Goal: Information Seeking & Learning: Learn about a topic

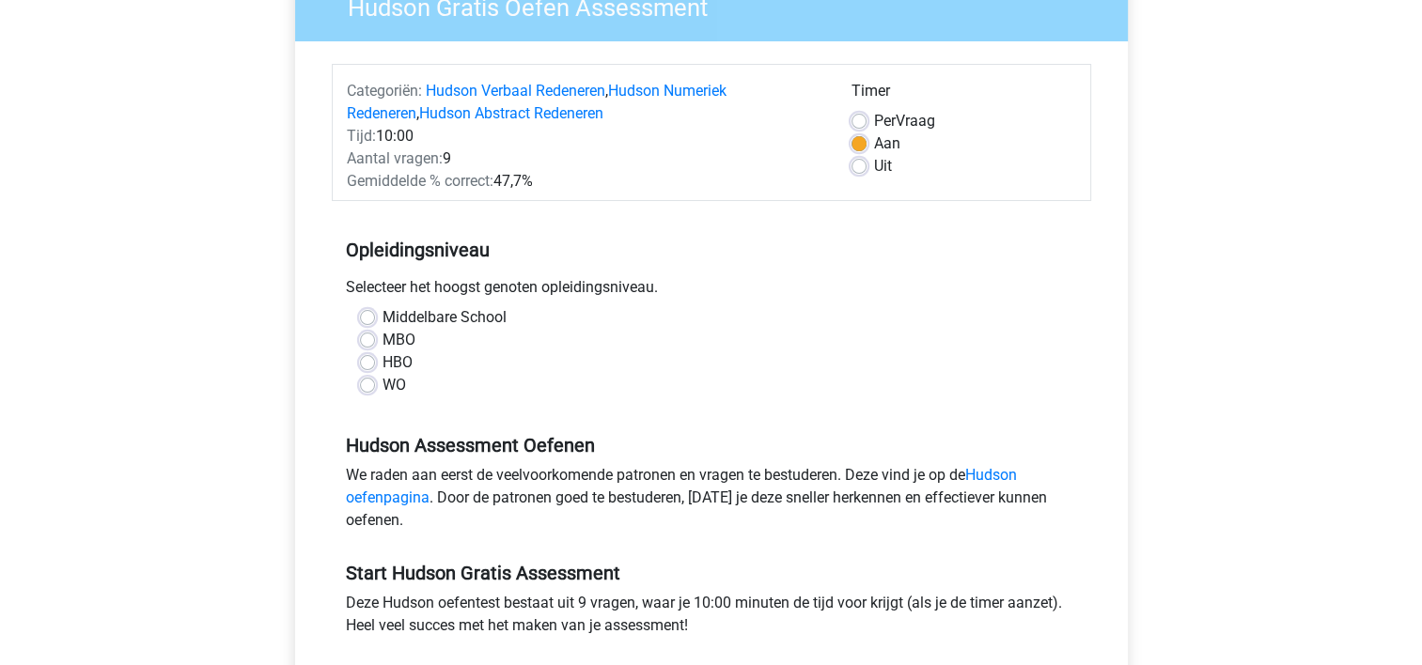
scroll to position [188, 0]
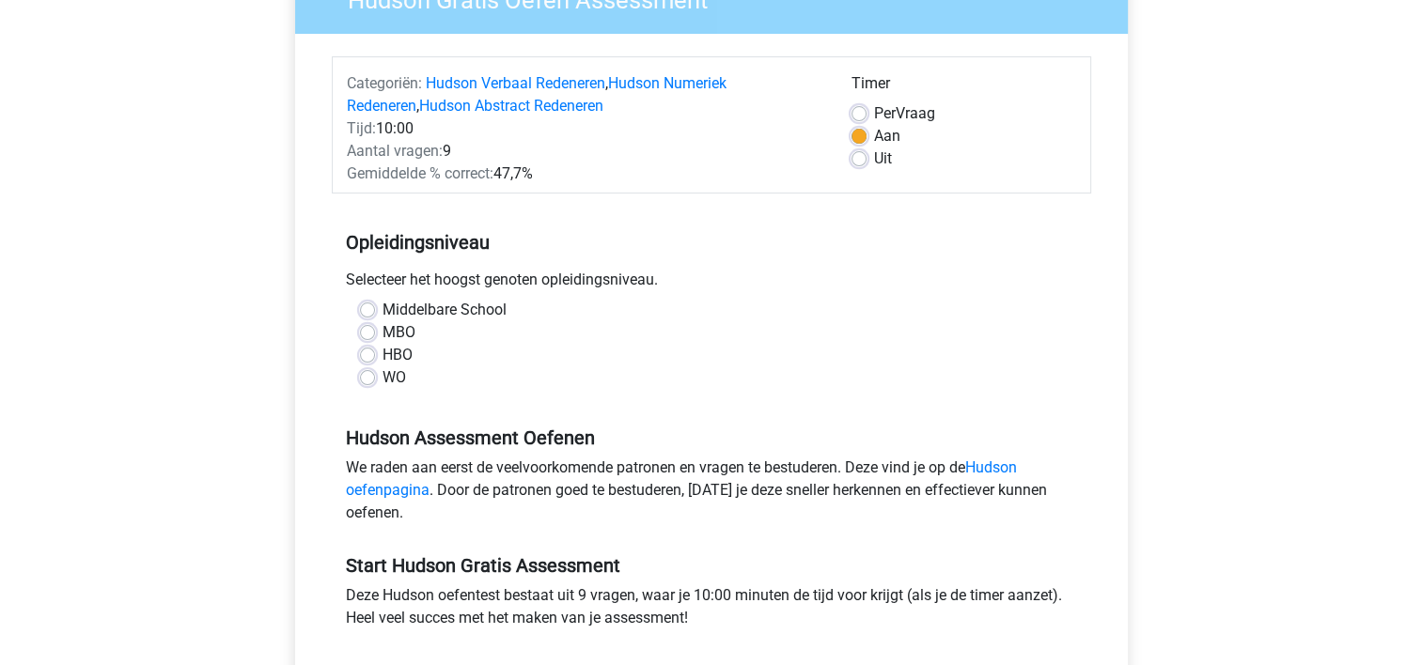
click at [382, 309] on label "Middelbare School" at bounding box center [444, 310] width 124 height 23
click at [367, 309] on input "Middelbare School" at bounding box center [367, 308] width 15 height 19
radio input "true"
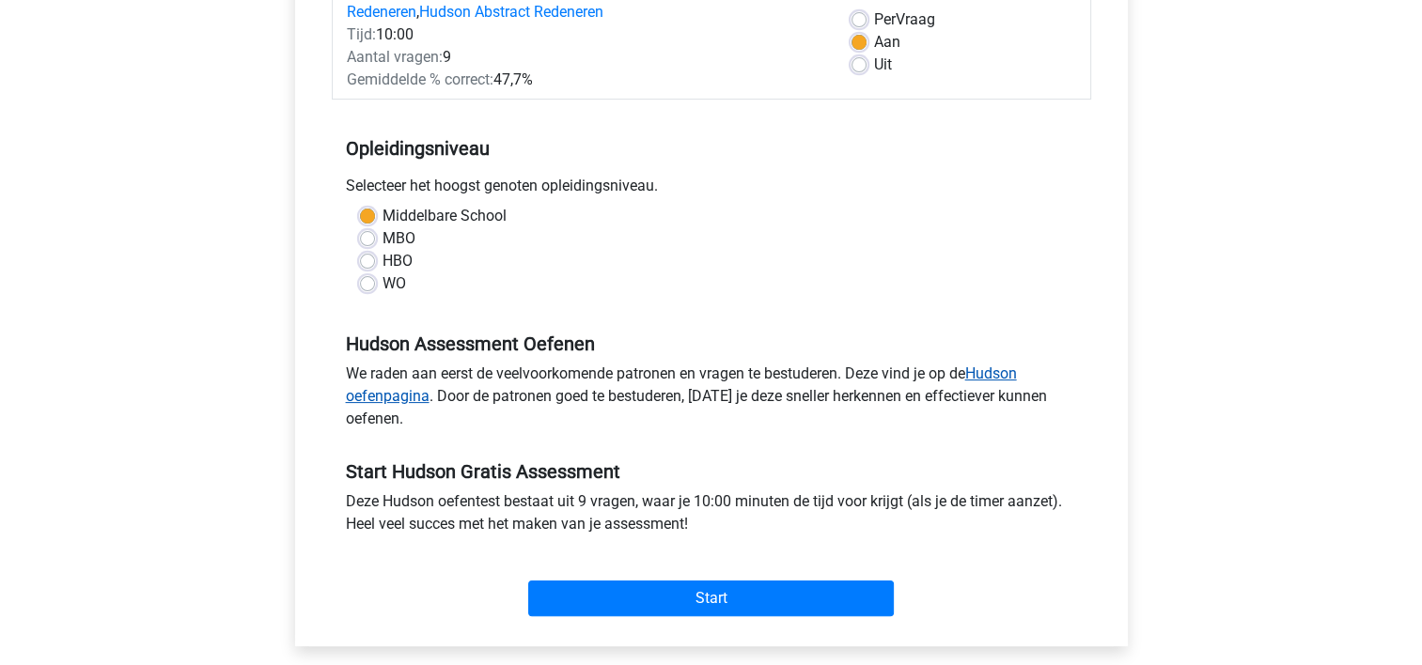
click at [391, 400] on link "Hudson oefenpagina" at bounding box center [681, 385] width 671 height 40
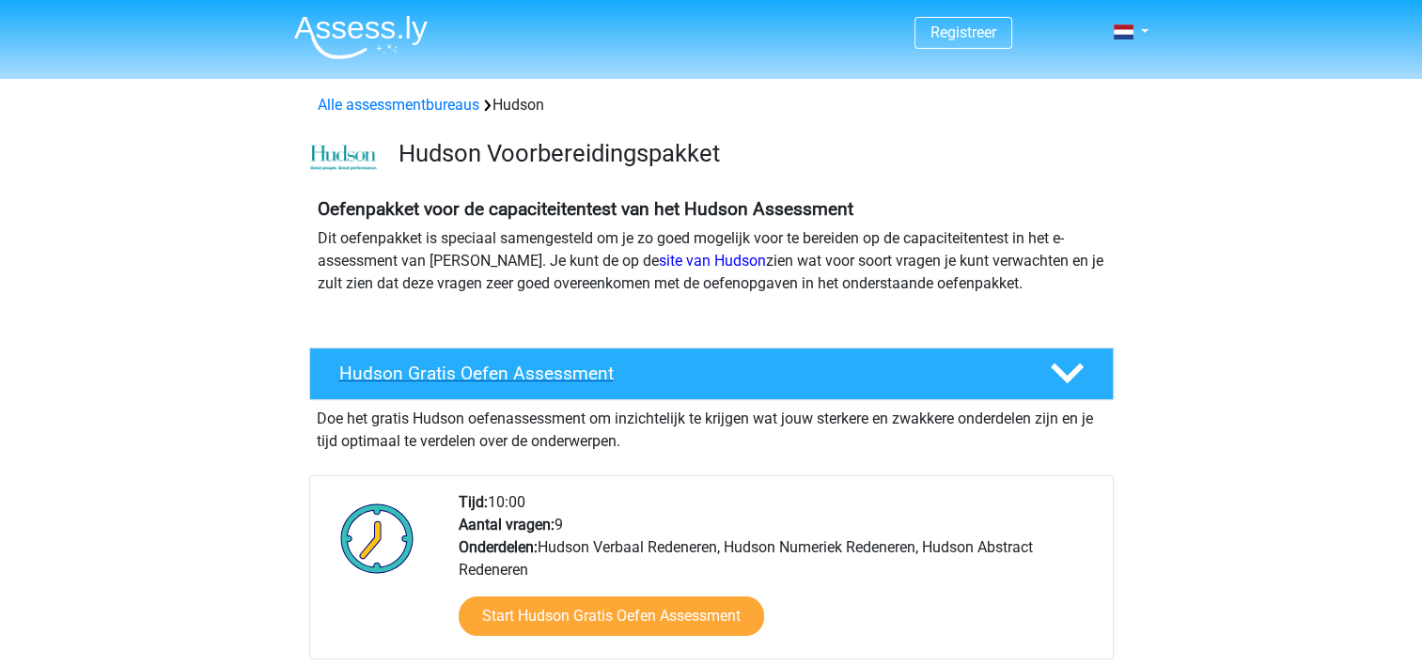
click at [425, 368] on h4 "Hudson Gratis Oefen Assessment" at bounding box center [679, 374] width 680 height 22
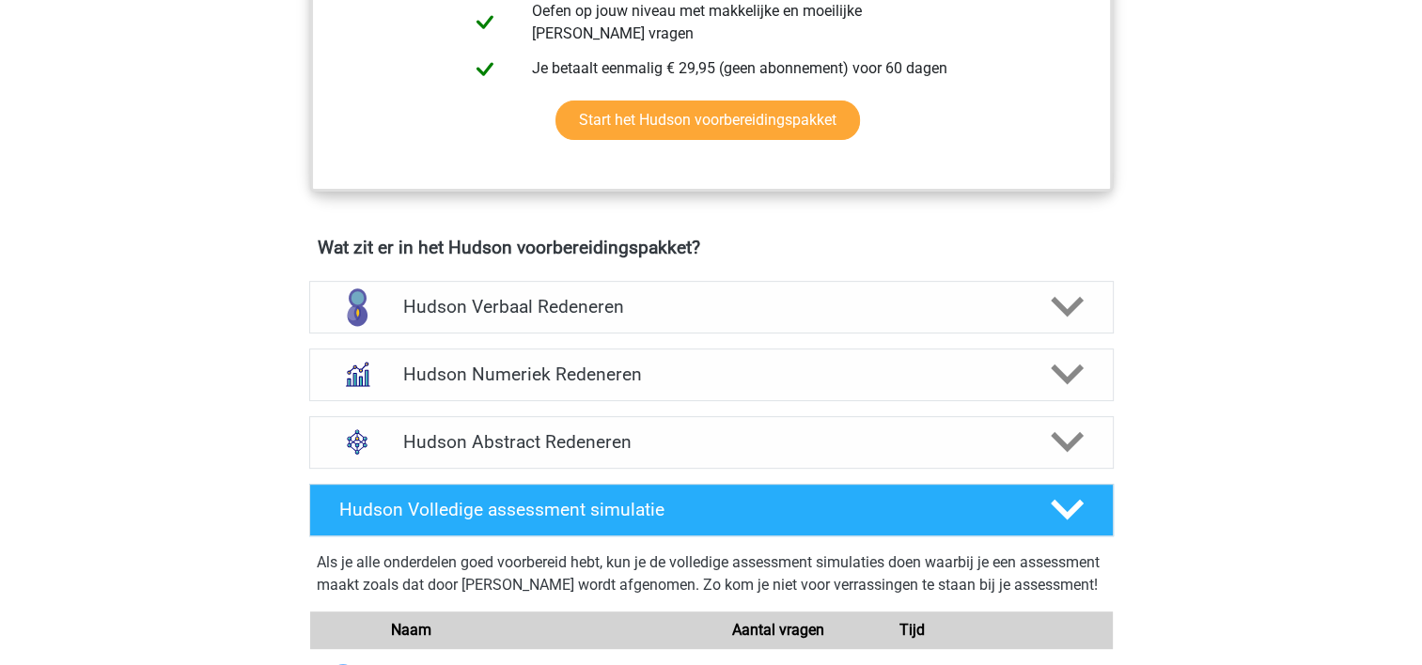
scroll to position [658, 0]
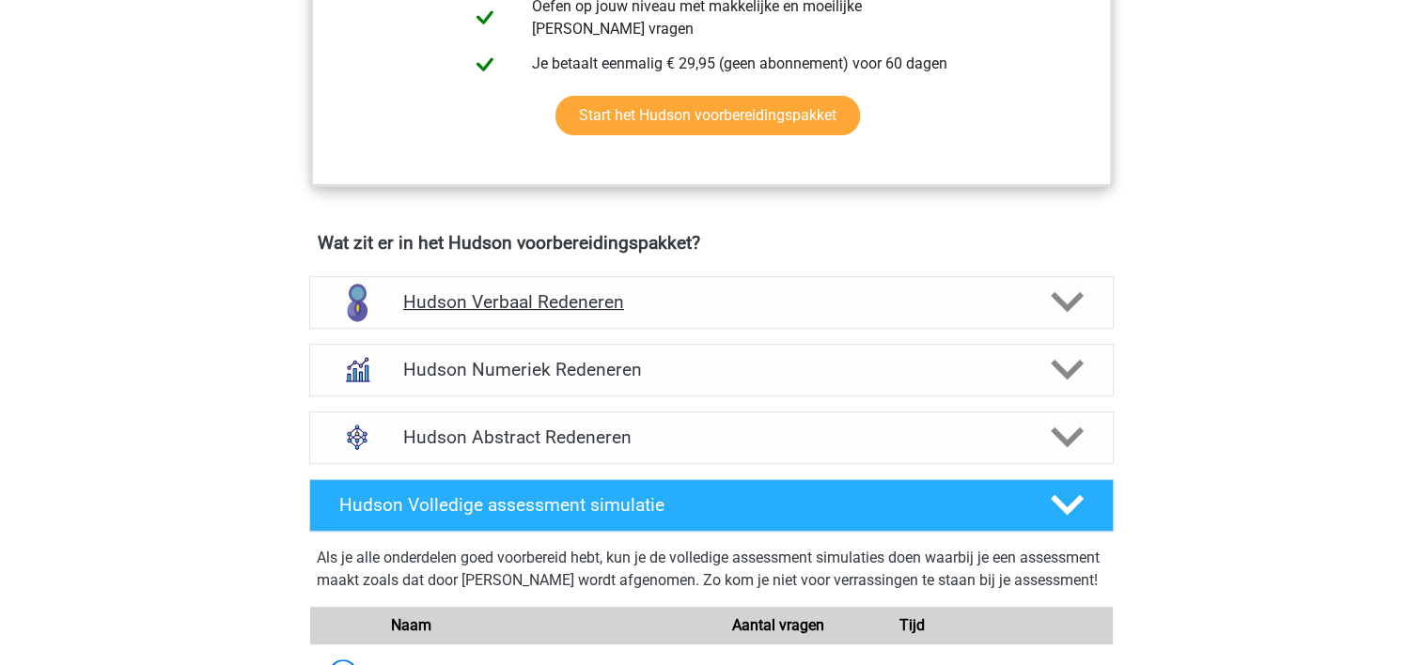
click at [1064, 298] on icon at bounding box center [1066, 302] width 33 height 33
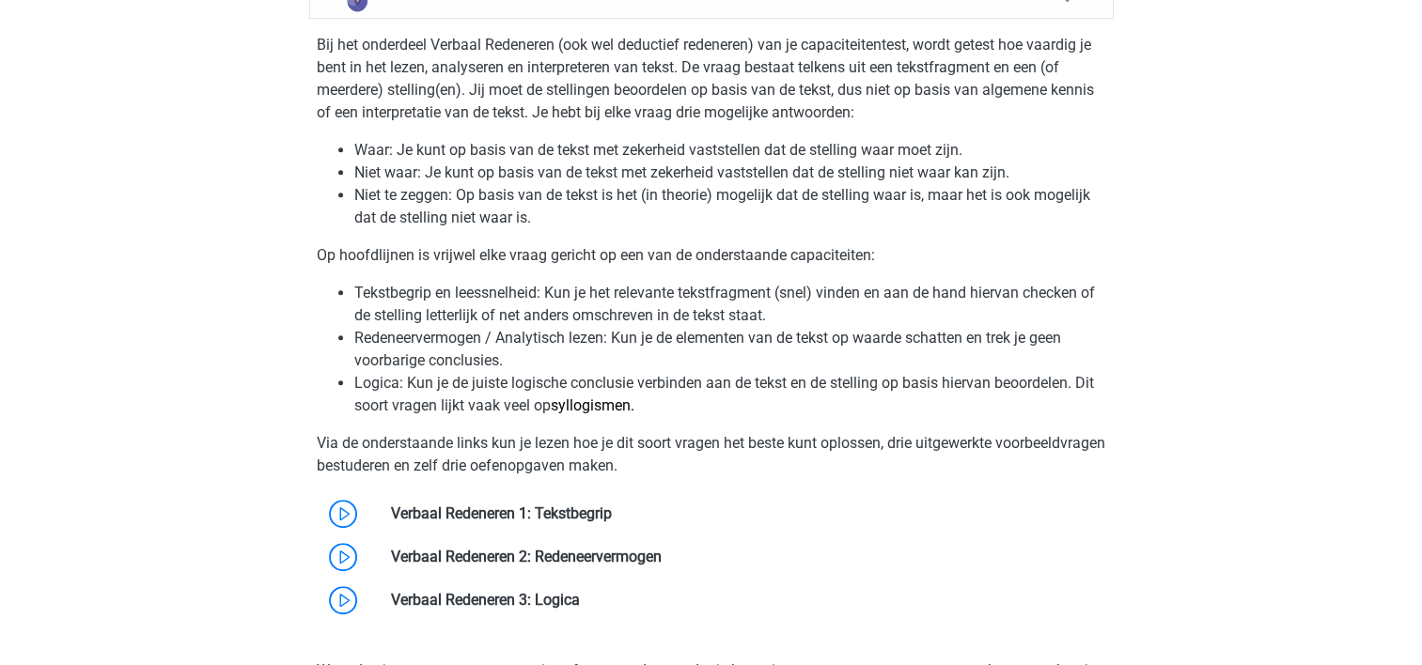
scroll to position [1034, 0]
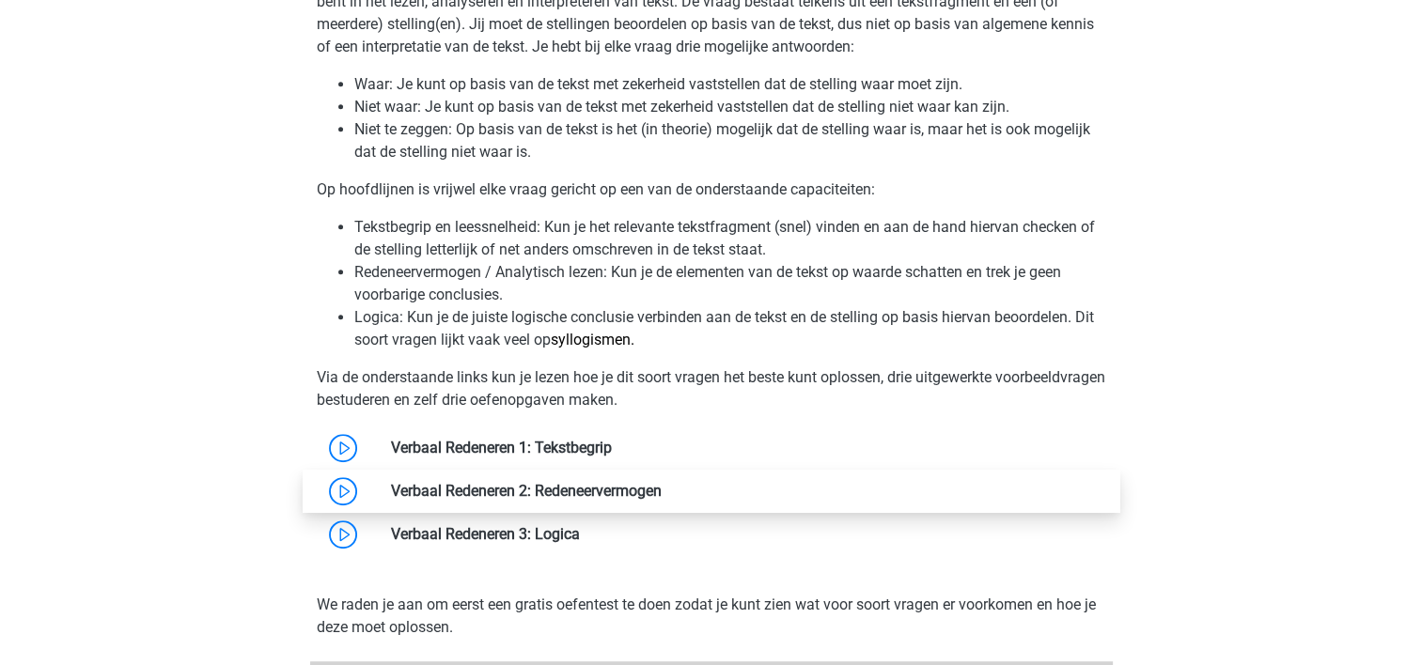
click at [661, 498] on link at bounding box center [661, 491] width 0 height 18
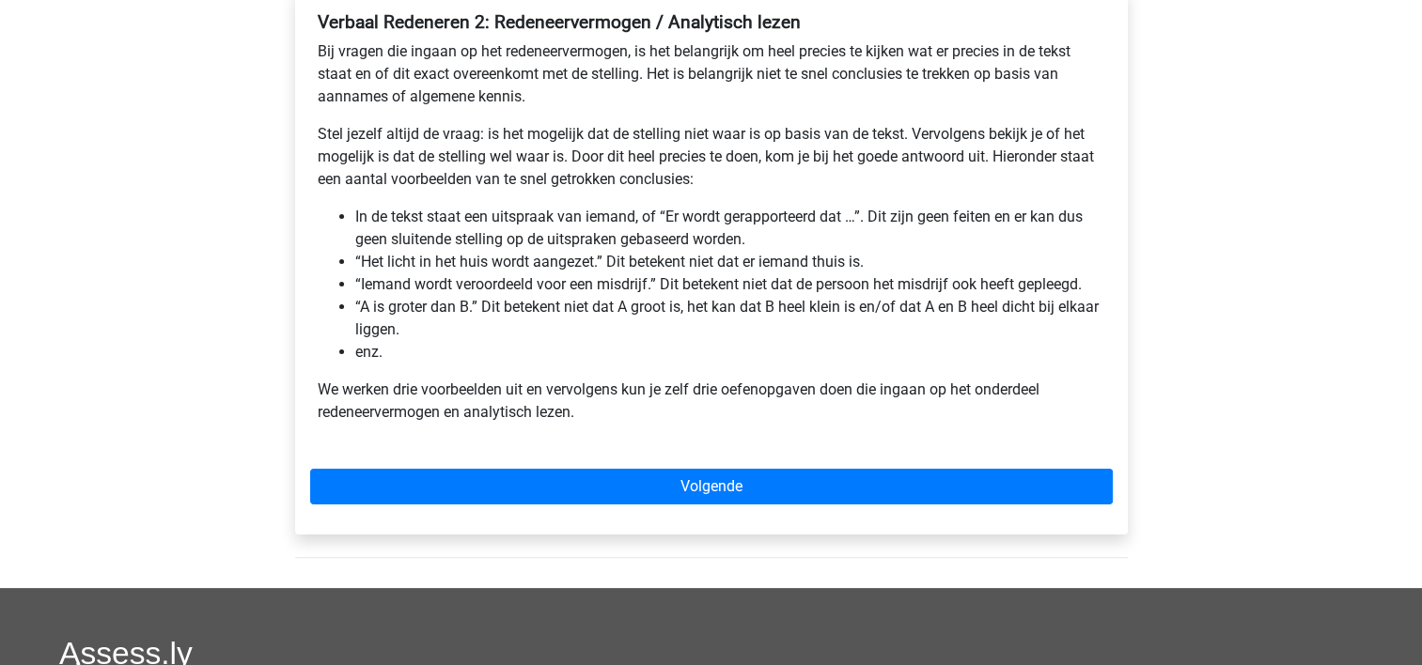
scroll to position [376, 0]
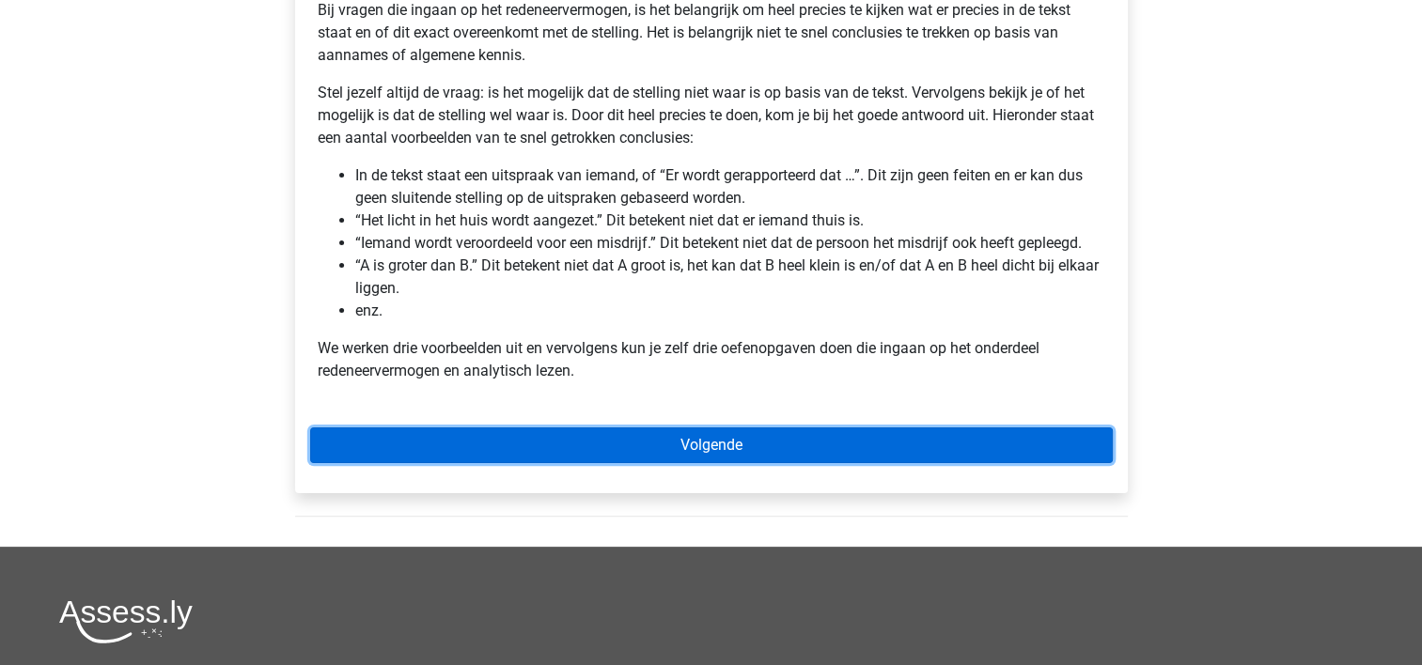
click at [689, 442] on link "Volgende" at bounding box center [711, 446] width 802 height 36
